Goal: Task Accomplishment & Management: Manage account settings

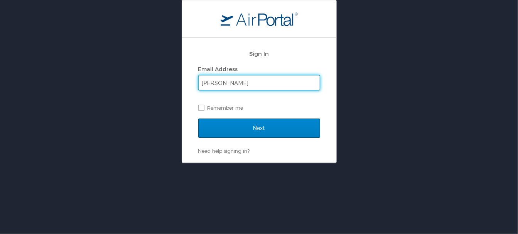
type input "melanie@latech.edu"
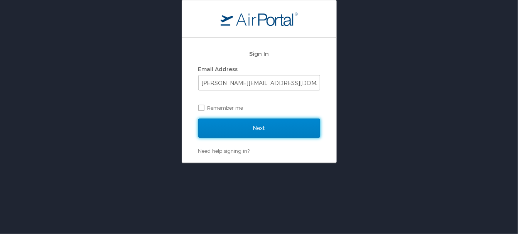
click at [255, 128] on input "Next" at bounding box center [259, 128] width 122 height 19
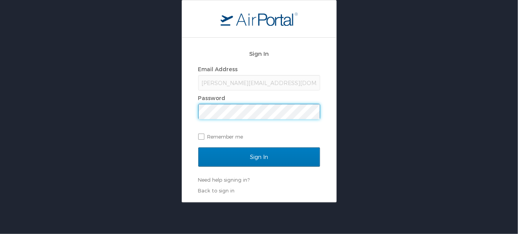
click at [198, 148] on input "Sign In" at bounding box center [259, 157] width 122 height 19
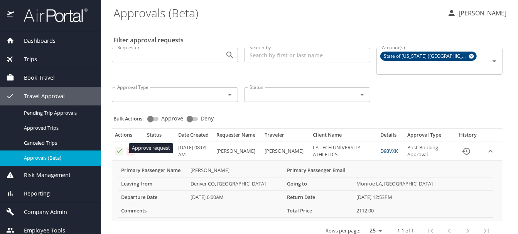
click at [118, 148] on icon "Approval table" at bounding box center [119, 151] width 7 height 7
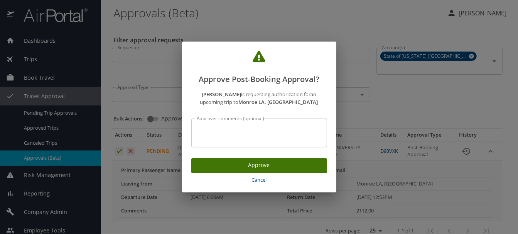
click at [241, 168] on span "Approve" at bounding box center [258, 166] width 123 height 10
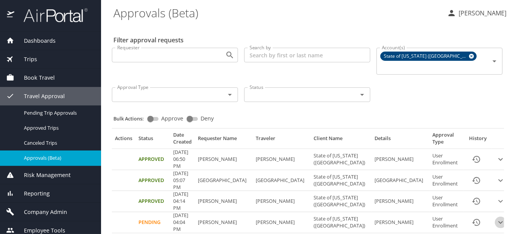
click at [496, 164] on icon "expand row" at bounding box center [500, 159] width 9 height 9
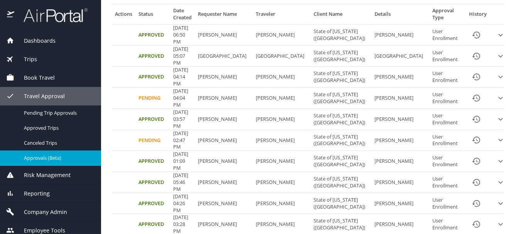
scroll to position [105, 0]
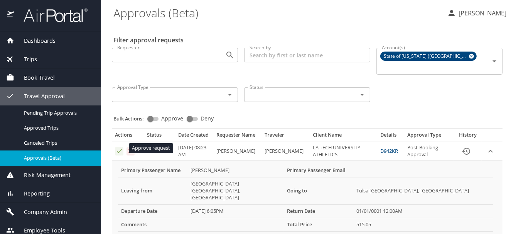
click at [118, 148] on icon "Approval table" at bounding box center [119, 151] width 7 height 7
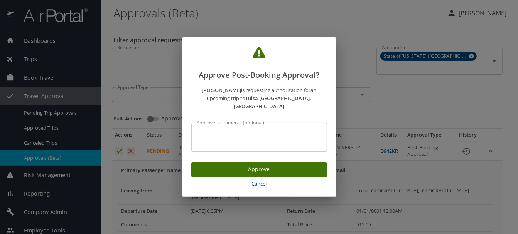
click at [246, 165] on span "Approve" at bounding box center [258, 170] width 123 height 10
